Goal: Task Accomplishment & Management: Use online tool/utility

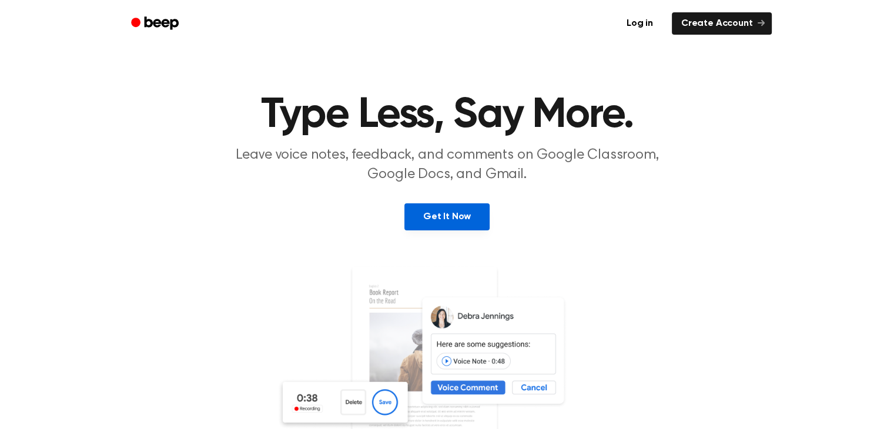
click at [422, 215] on link "Get It Now" at bounding box center [446, 216] width 85 height 27
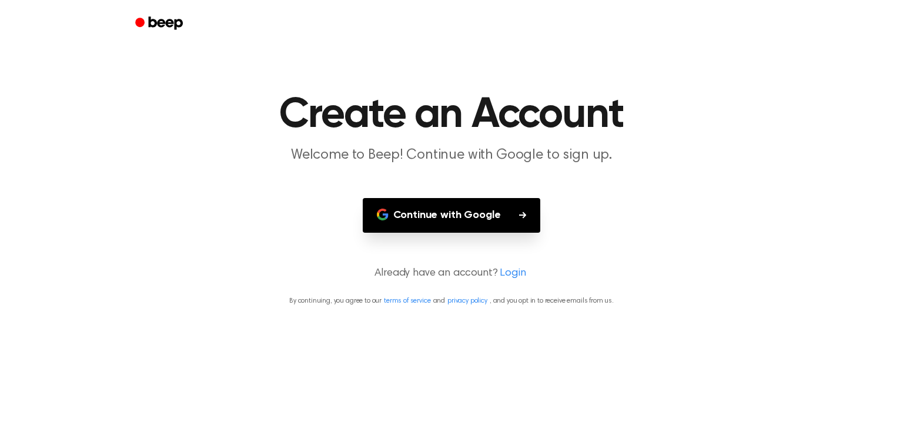
click at [422, 215] on button "Continue with Google" at bounding box center [452, 215] width 178 height 35
click at [423, 222] on button "Continue with Google" at bounding box center [452, 215] width 178 height 35
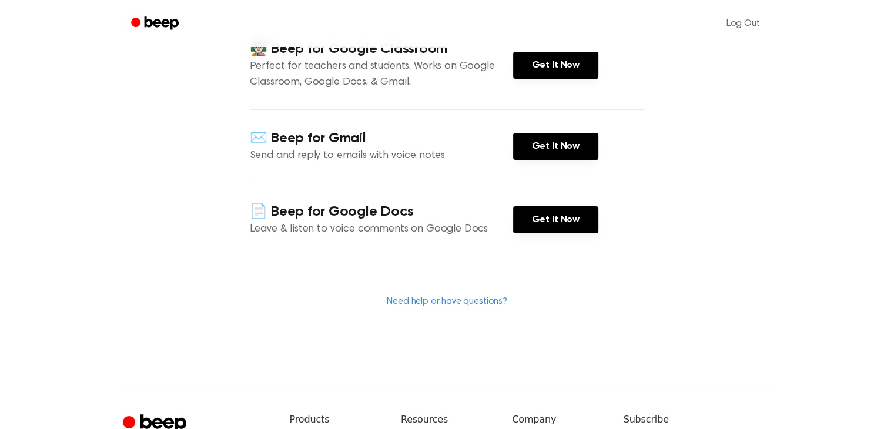
scroll to position [165, 0]
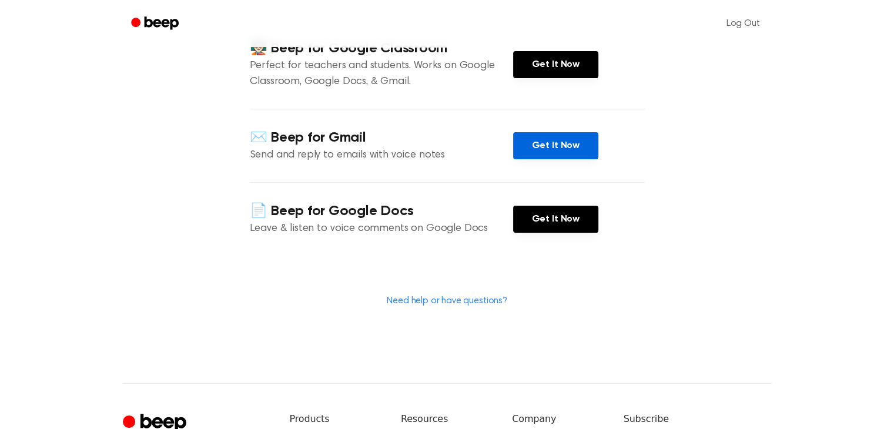
click at [551, 137] on link "Get It Now" at bounding box center [555, 145] width 85 height 27
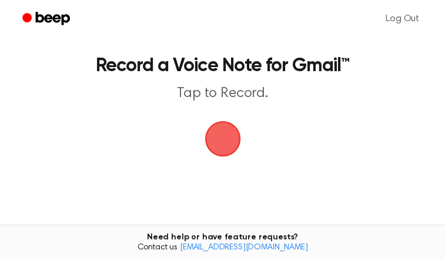
click at [217, 155] on span "button" at bounding box center [222, 138] width 33 height 33
click at [227, 155] on span "button" at bounding box center [222, 138] width 33 height 33
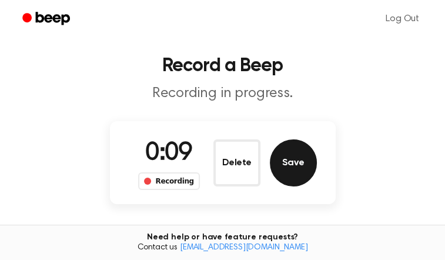
click at [285, 186] on button "Save" at bounding box center [293, 162] width 47 height 47
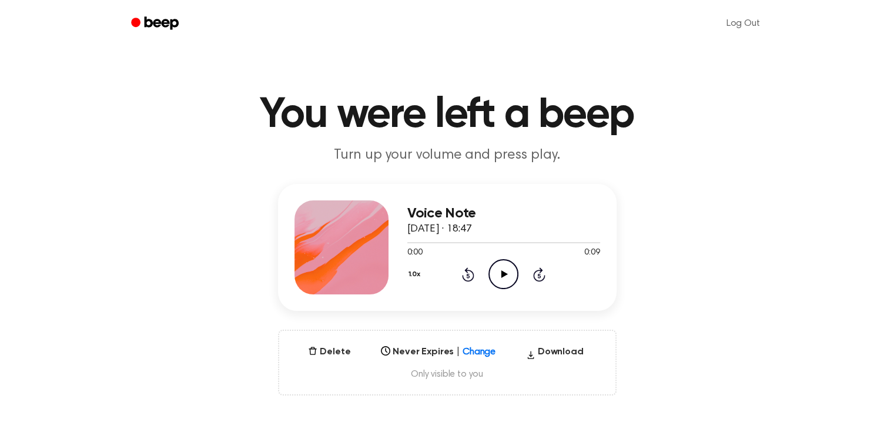
click at [501, 272] on icon at bounding box center [504, 274] width 6 height 8
